Goal: Task Accomplishment & Management: Manage account settings

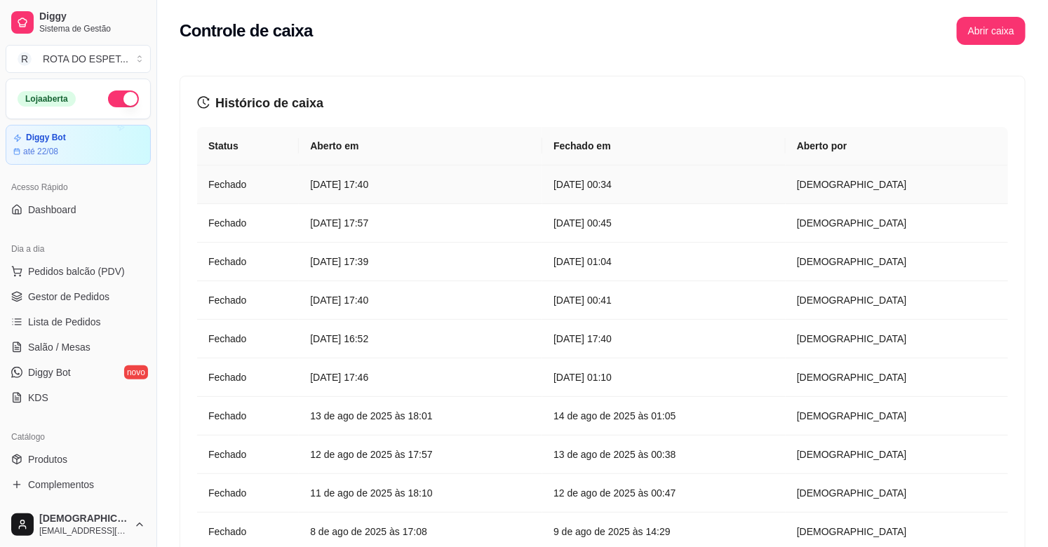
scroll to position [462, 0]
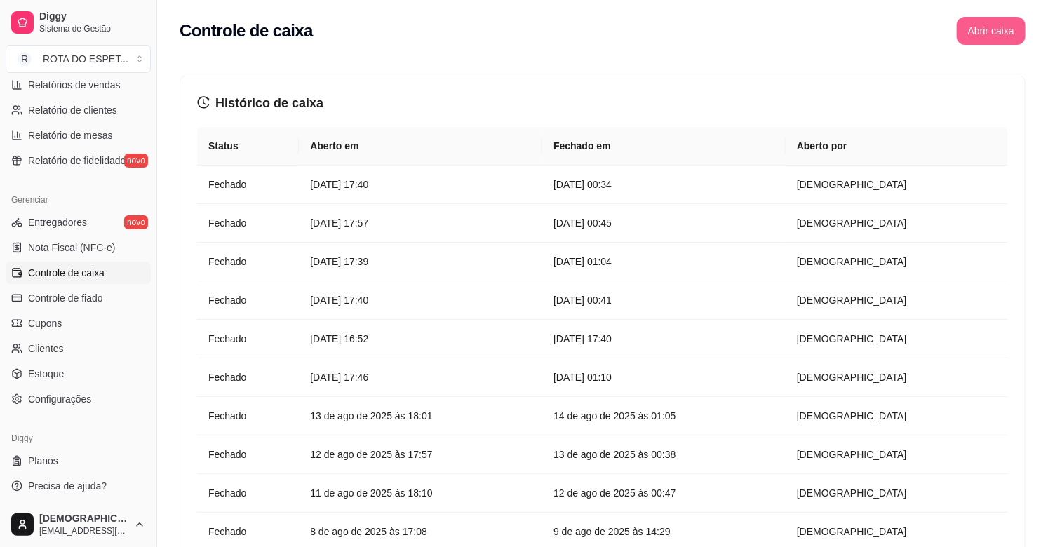
click at [970, 25] on button "Abrir caixa" at bounding box center [991, 31] width 69 height 28
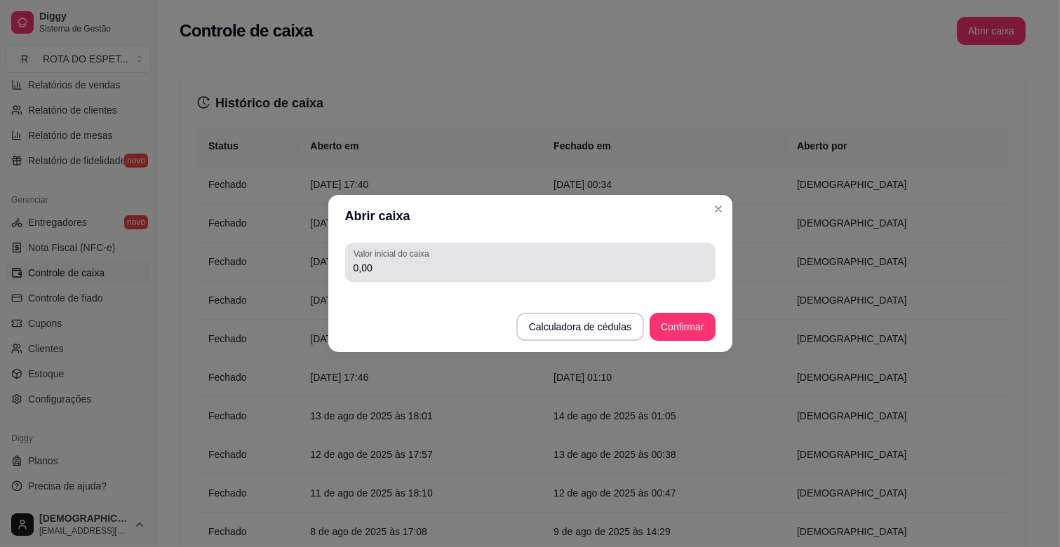
click at [449, 275] on div "0,00" at bounding box center [531, 262] width 354 height 28
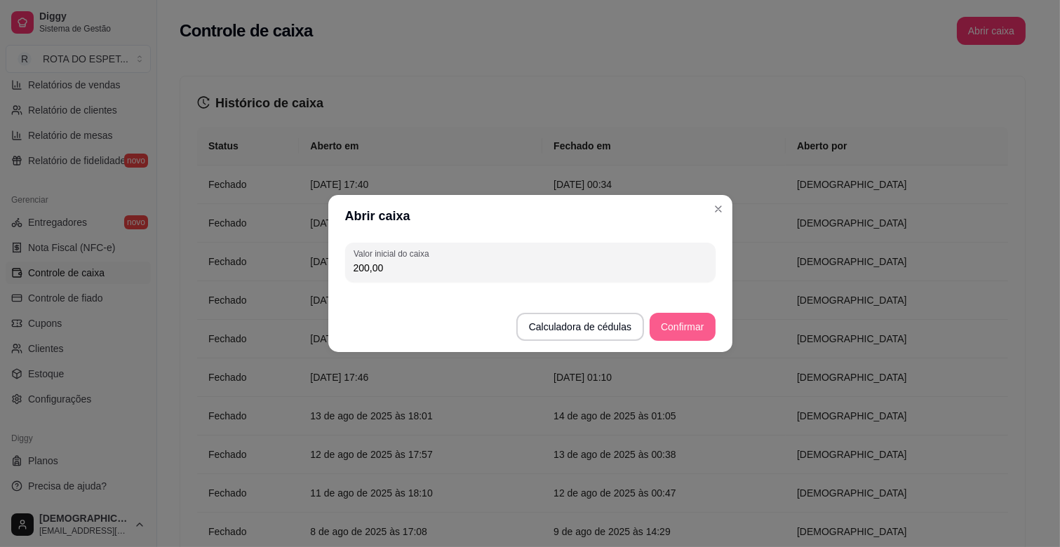
type input "200,00"
click at [695, 316] on button "Confirmar" at bounding box center [683, 327] width 64 height 27
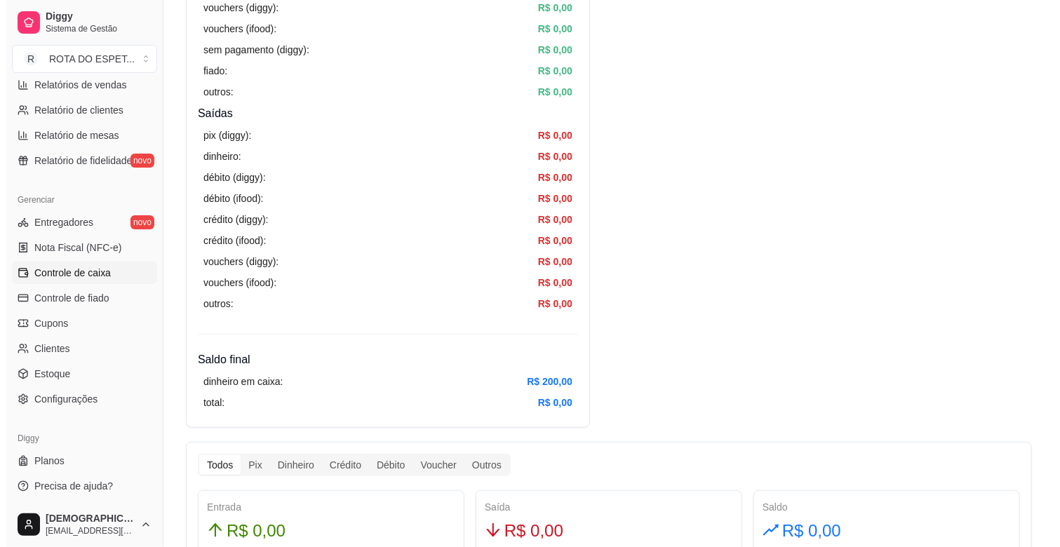
scroll to position [0, 0]
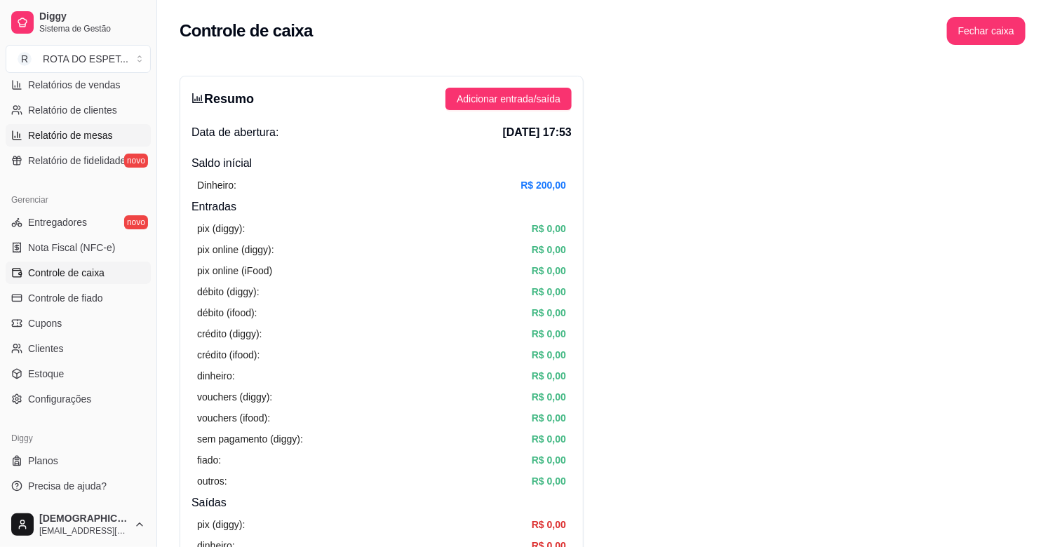
click at [77, 132] on span "Relatório de mesas" at bounding box center [70, 135] width 85 height 14
select select "TOTAL_OF_ORDERS"
select select "7"
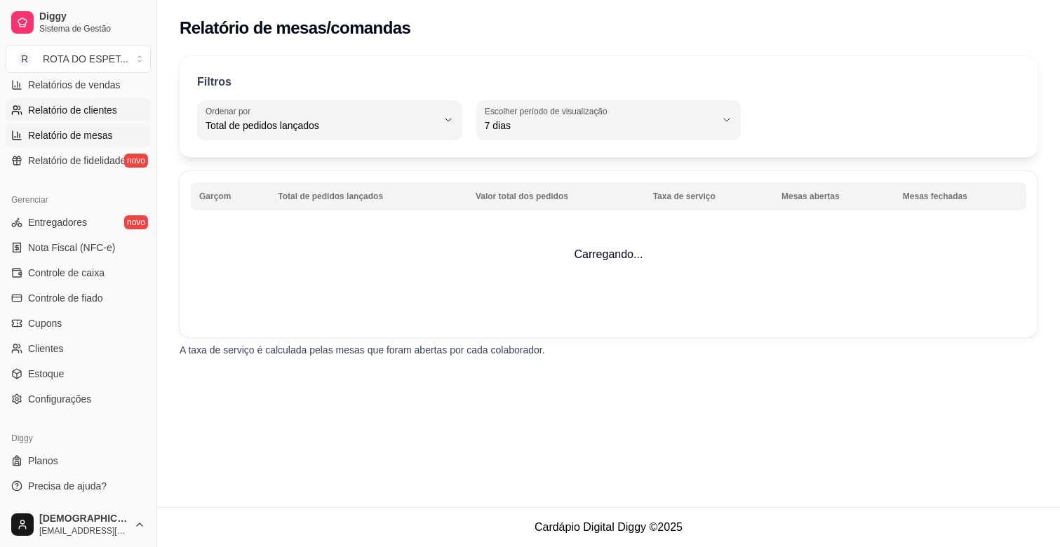
click at [102, 109] on span "Relatório de clientes" at bounding box center [72, 110] width 89 height 14
select select "30"
select select "HIGHEST_TOTAL_SPENT_WITH_ORDERS"
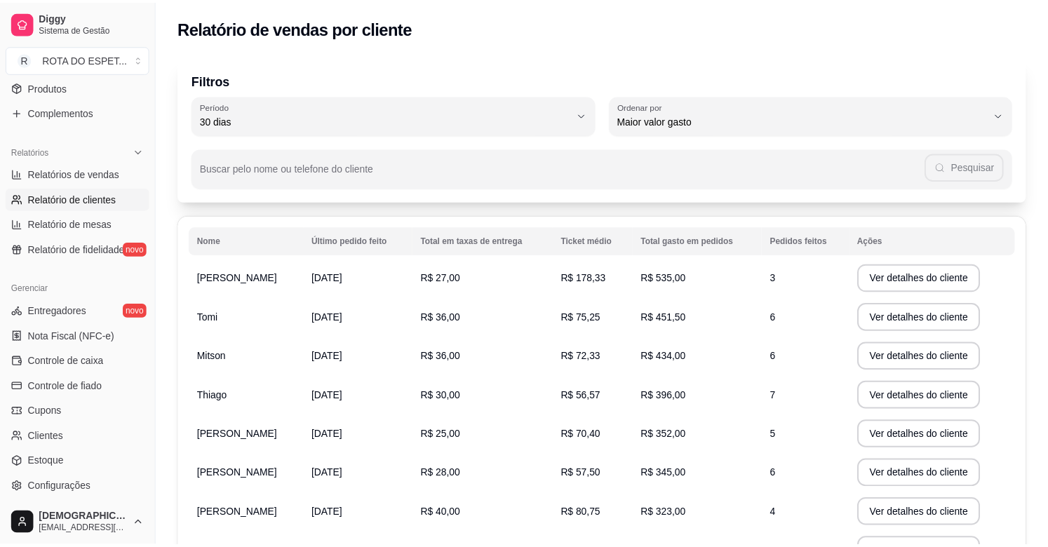
scroll to position [150, 0]
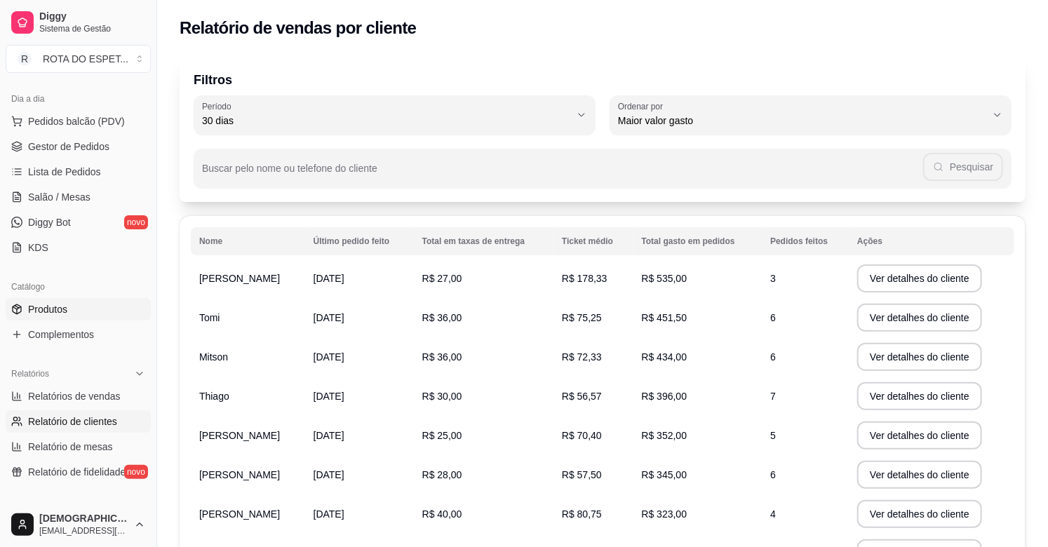
click at [60, 307] on span "Produtos" at bounding box center [47, 309] width 39 height 14
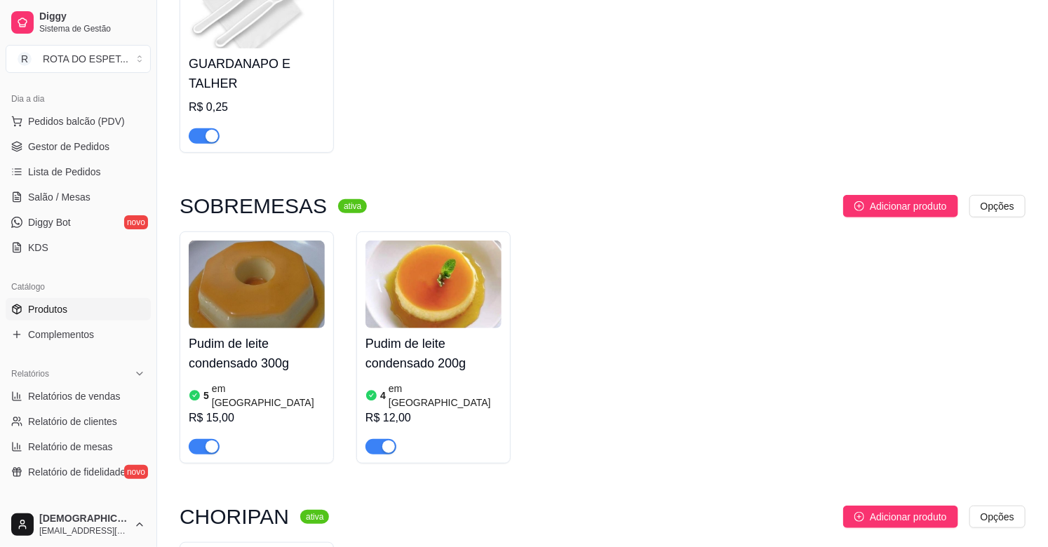
scroll to position [234, 0]
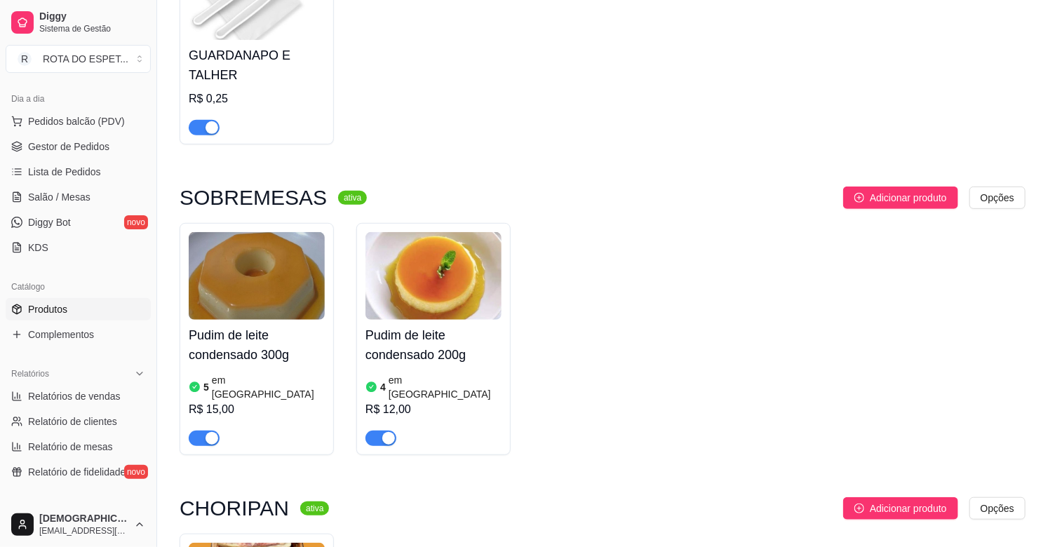
click at [420, 355] on h4 "Pudim de leite condensado 200g" at bounding box center [434, 345] width 136 height 39
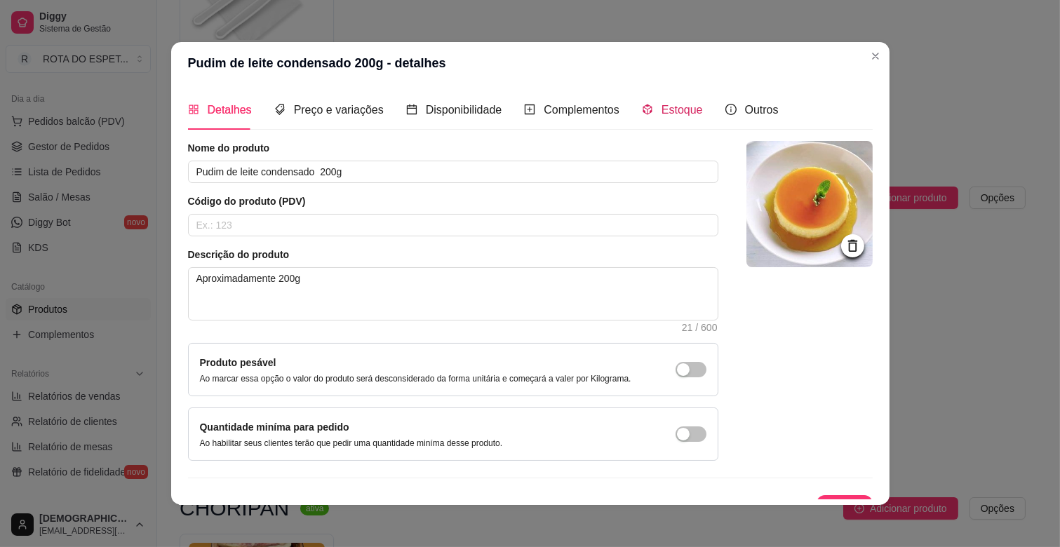
click at [675, 110] on span "Estoque" at bounding box center [682, 110] width 41 height 12
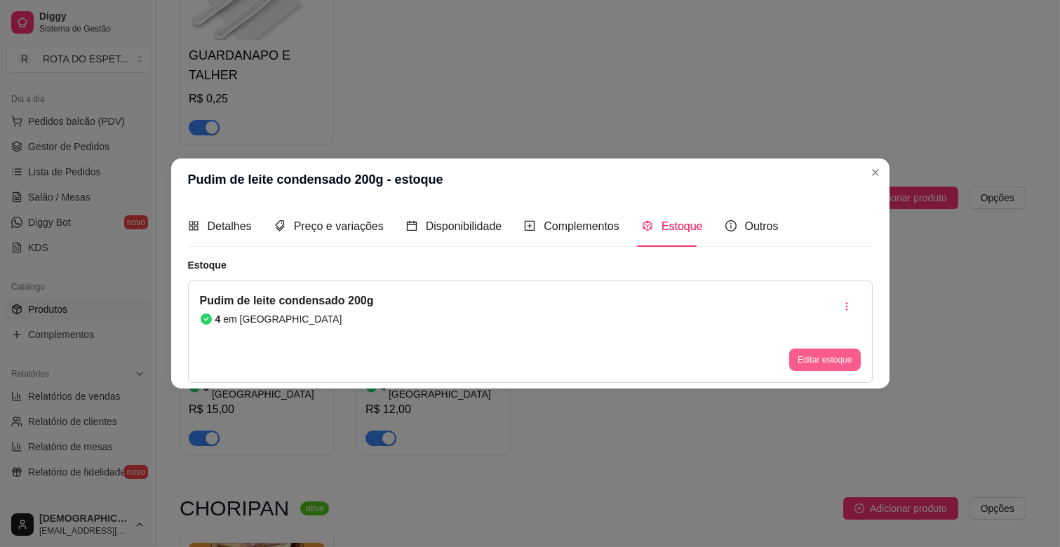
click at [823, 354] on button "Editar estoque" at bounding box center [825, 360] width 71 height 22
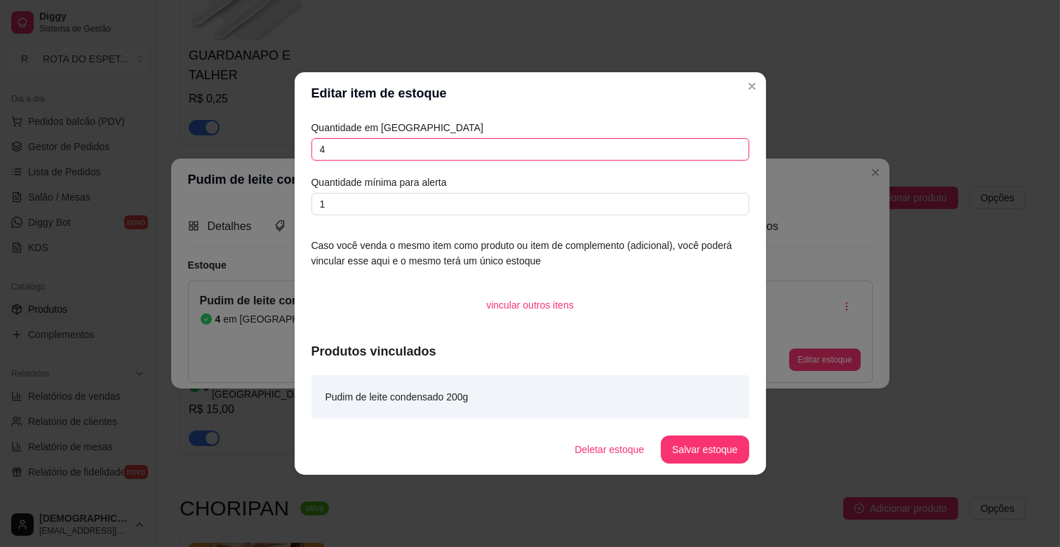
click at [349, 146] on input "4" at bounding box center [531, 149] width 438 height 22
type input "3"
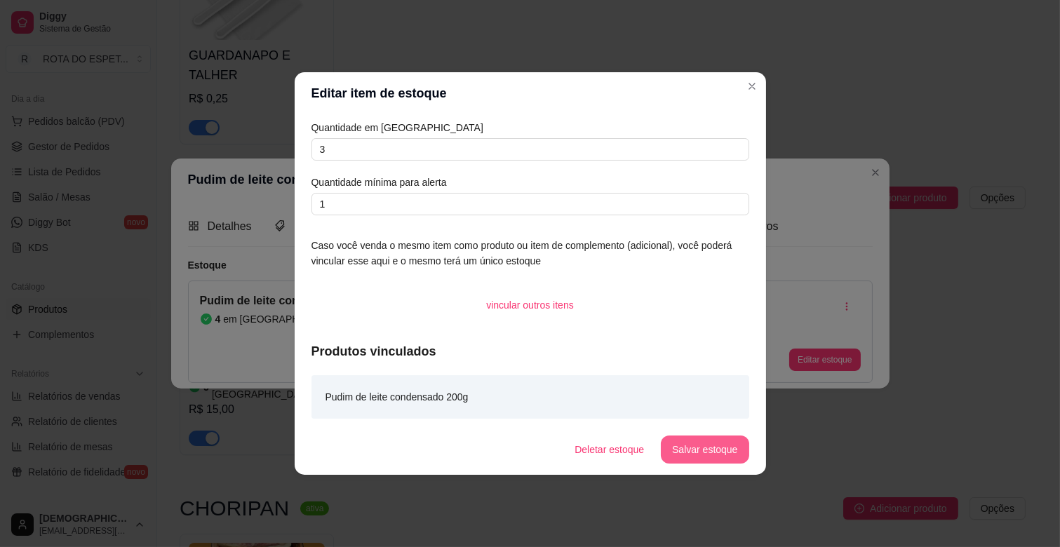
click at [716, 443] on button "Salvar estoque" at bounding box center [705, 450] width 88 height 28
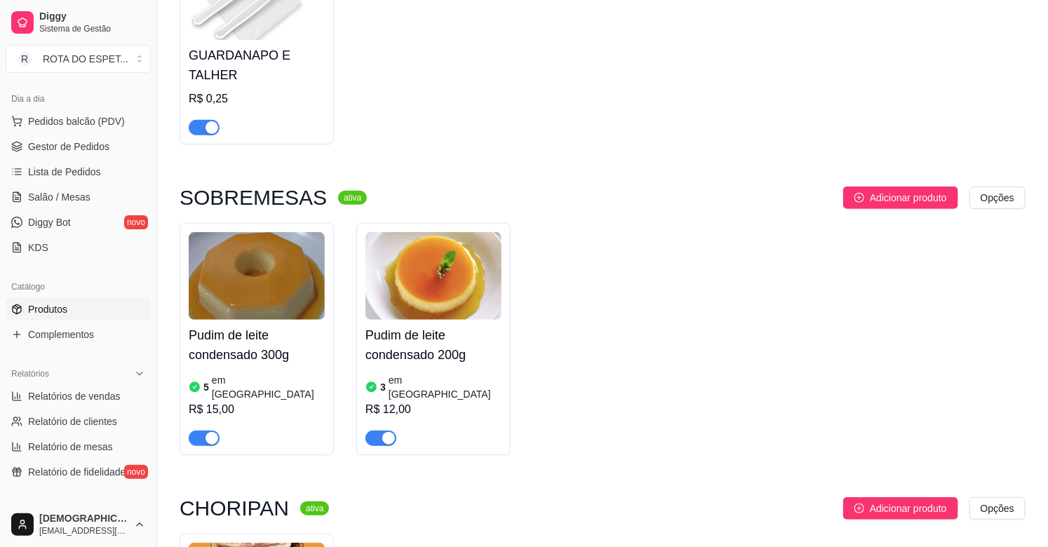
click at [228, 298] on img at bounding box center [257, 276] width 136 height 88
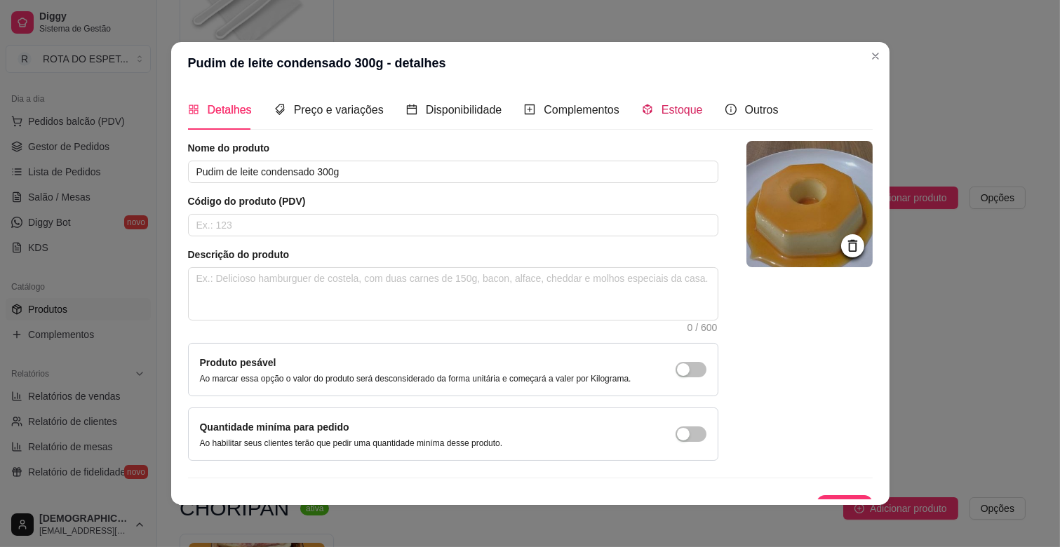
click at [662, 111] on span "Estoque" at bounding box center [682, 110] width 41 height 12
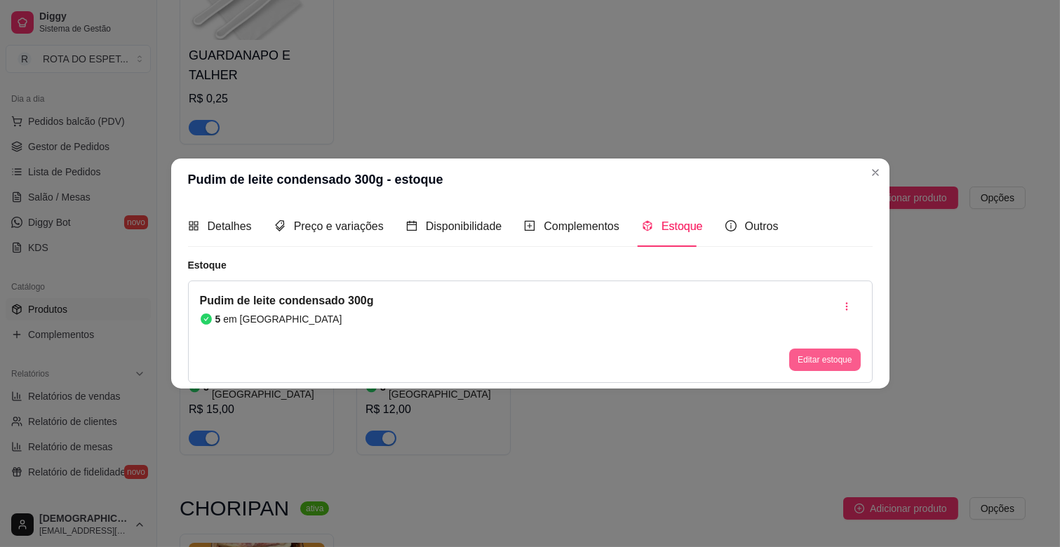
click at [808, 354] on button "Editar estoque" at bounding box center [825, 360] width 71 height 22
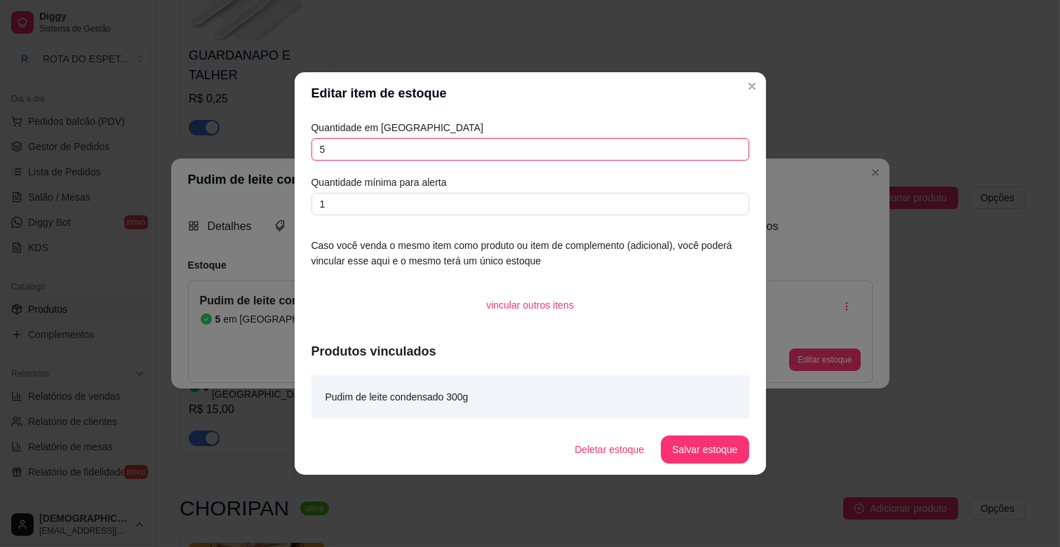
click at [371, 156] on input "5" at bounding box center [531, 149] width 438 height 22
type input "11"
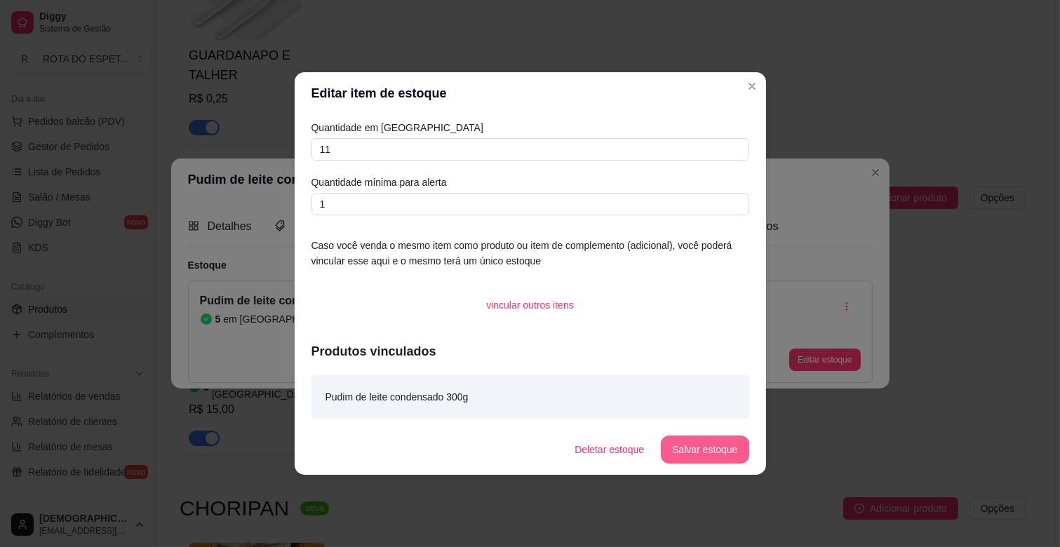
click at [696, 451] on button "Salvar estoque" at bounding box center [705, 450] width 88 height 28
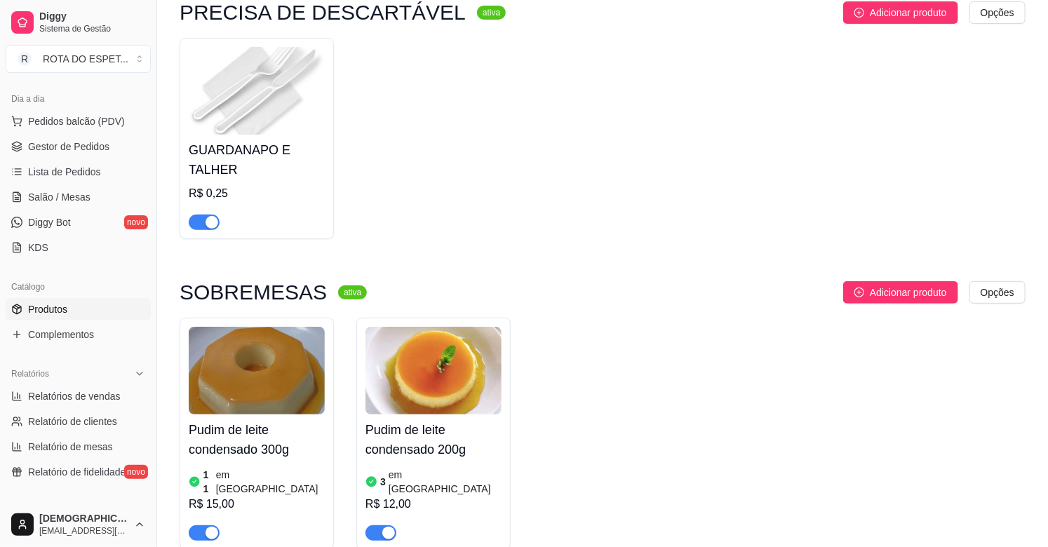
scroll to position [0, 0]
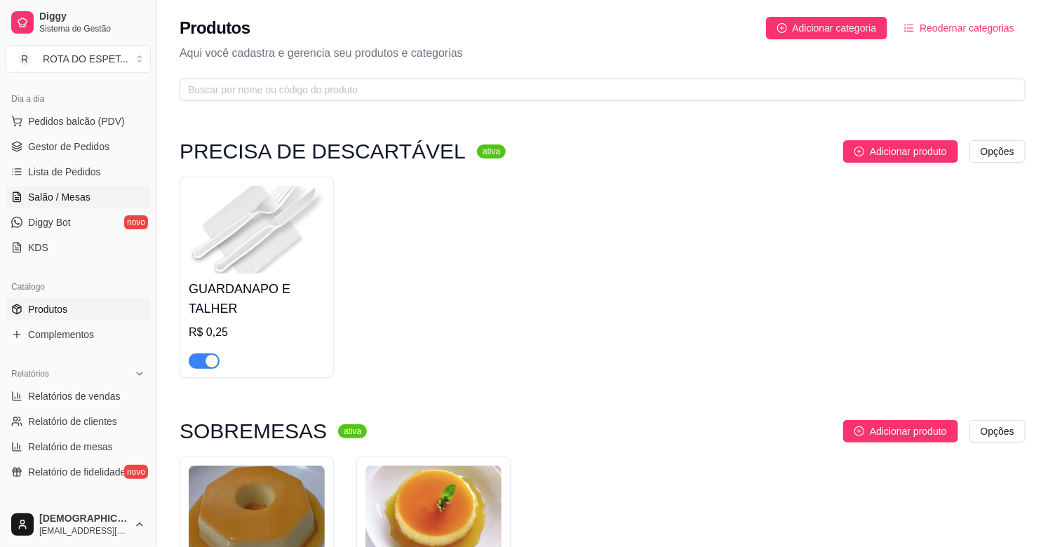
click at [73, 199] on span "Salão / Mesas" at bounding box center [59, 197] width 62 height 14
